Goal: Task Accomplishment & Management: Manage account settings

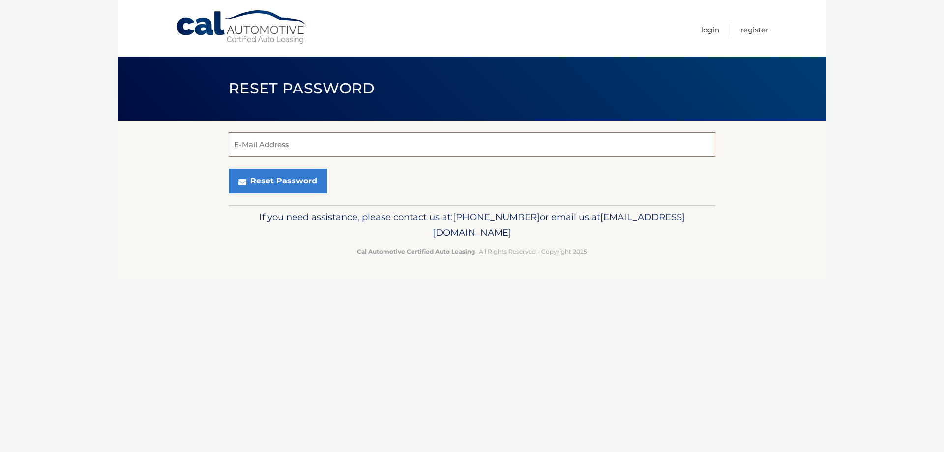
click at [331, 147] on input "E-Mail Address" at bounding box center [472, 144] width 487 height 25
type input "[EMAIL_ADDRESS][DOMAIN_NAME]"
click at [294, 187] on button "Reset Password" at bounding box center [278, 181] width 98 height 25
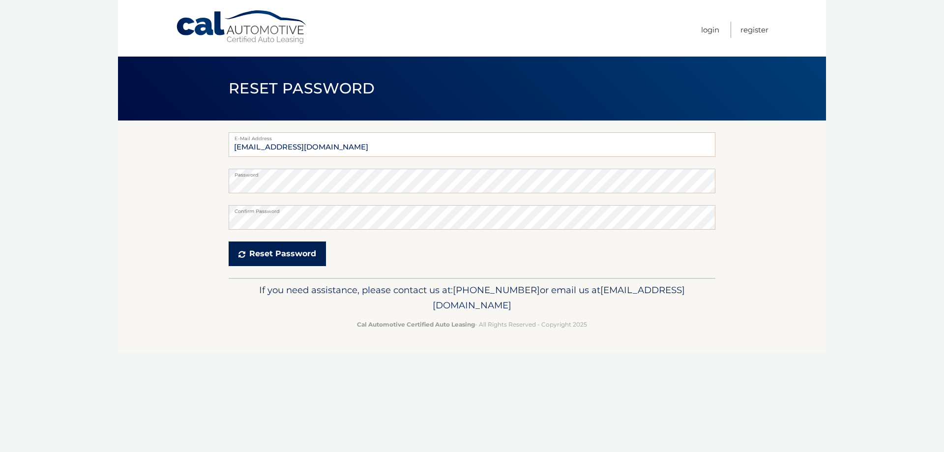
click at [278, 246] on button "Reset Password" at bounding box center [277, 253] width 97 height 25
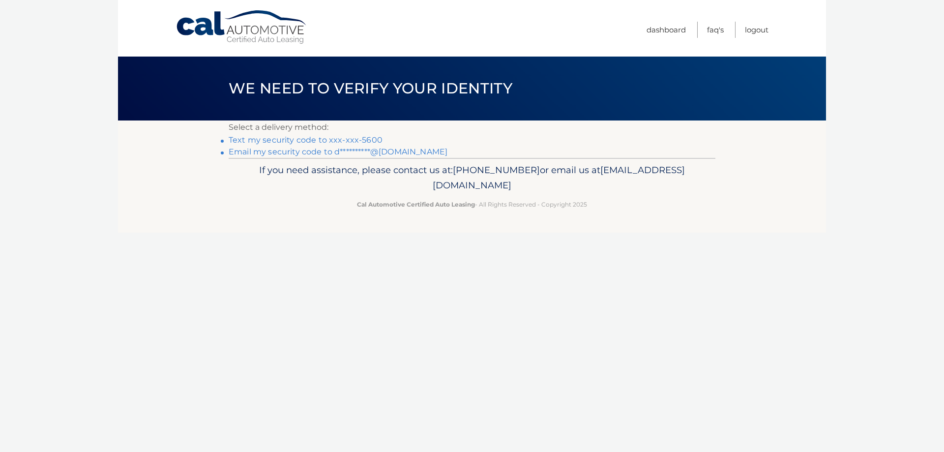
click at [340, 140] on link "Text my security code to xxx-xxx-5600" at bounding box center [306, 139] width 154 height 9
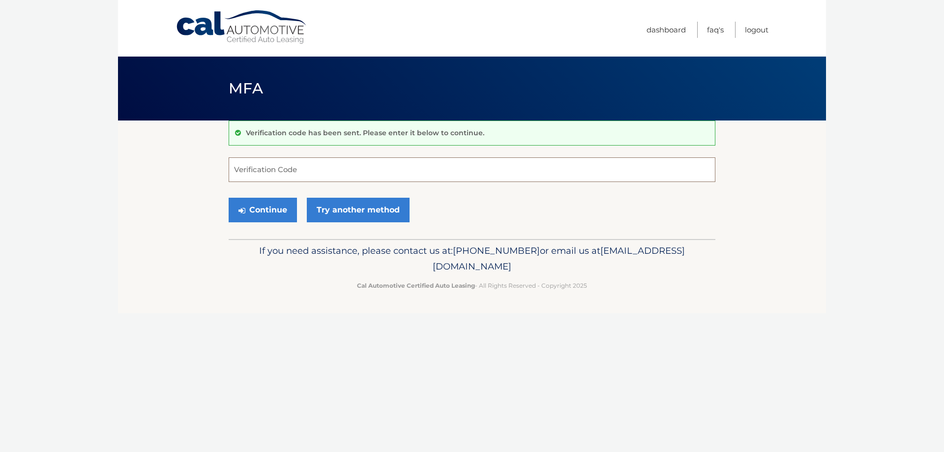
click at [288, 175] on input "Verification Code" at bounding box center [472, 169] width 487 height 25
type input "195630"
click at [274, 212] on button "Continue" at bounding box center [263, 210] width 68 height 25
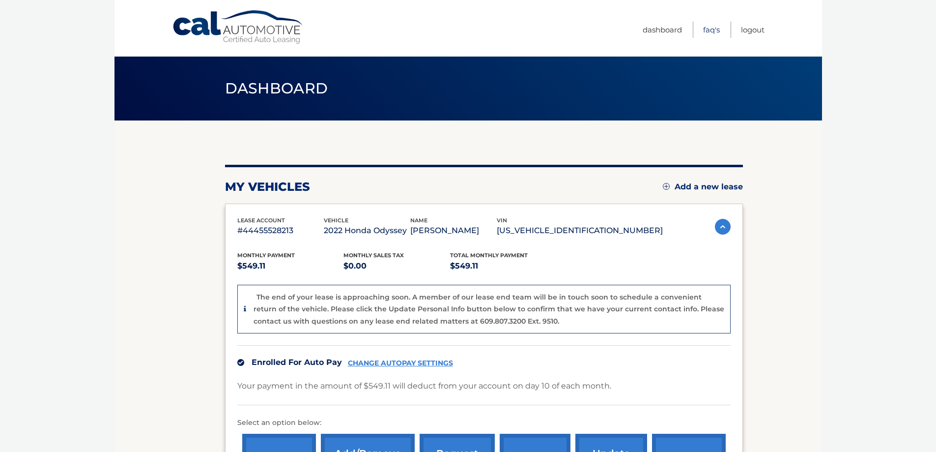
click at [712, 28] on link "FAQ's" at bounding box center [711, 30] width 17 height 16
